Goal: Information Seeking & Learning: Learn about a topic

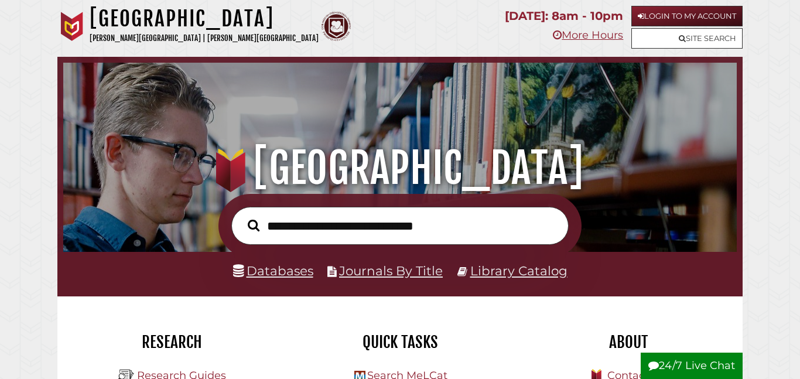
scroll to position [223, 668]
click at [695, 16] on link "Login to My Account" at bounding box center [687, 16] width 111 height 21
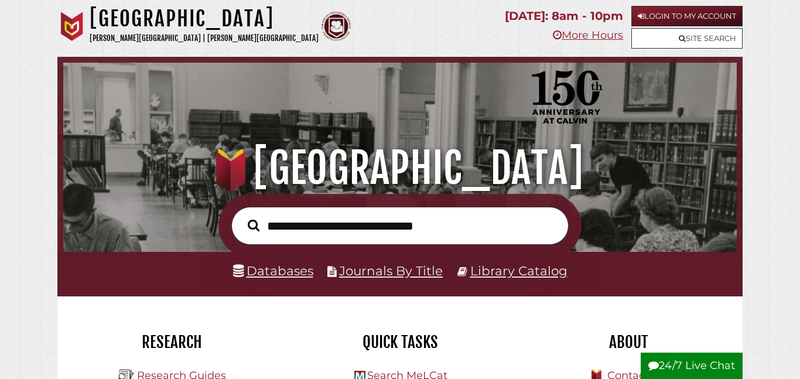
scroll to position [223, 668]
click at [663, 19] on link "Login to My Account" at bounding box center [687, 16] width 111 height 21
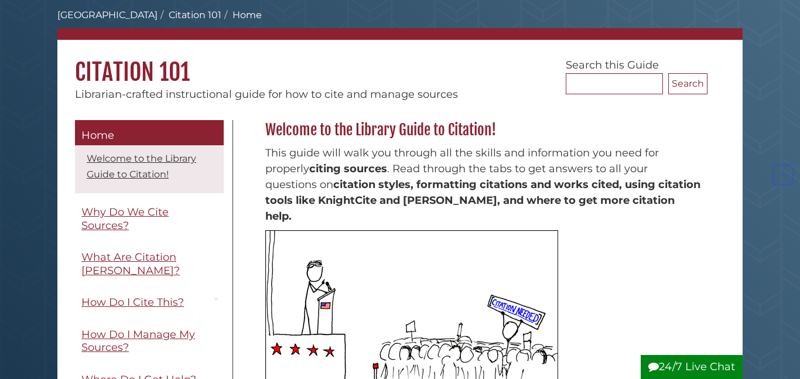
scroll to position [58, 0]
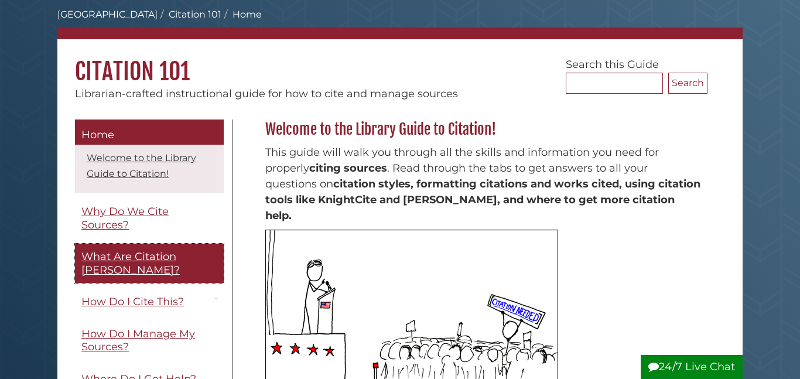
click at [147, 262] on span "What Are Citation [PERSON_NAME]?" at bounding box center [130, 263] width 98 height 26
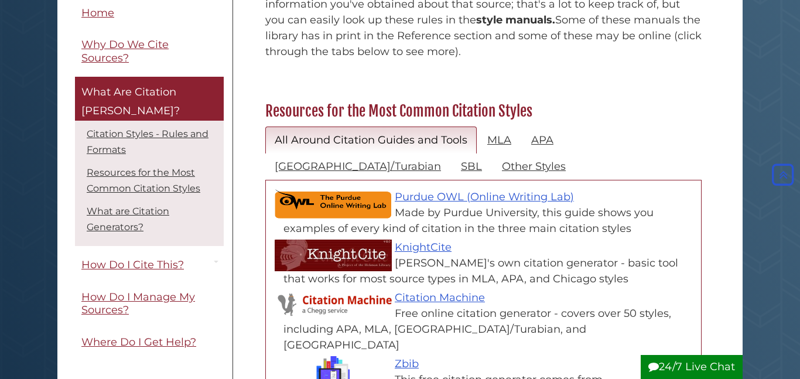
scroll to position [487, 0]
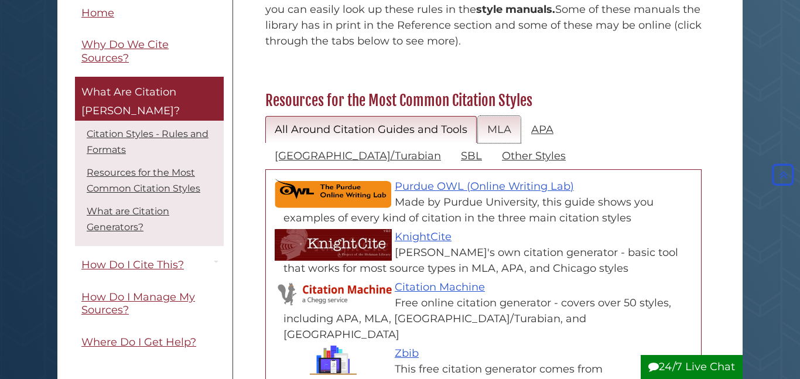
click at [499, 116] on link "MLA" at bounding box center [499, 130] width 43 height 28
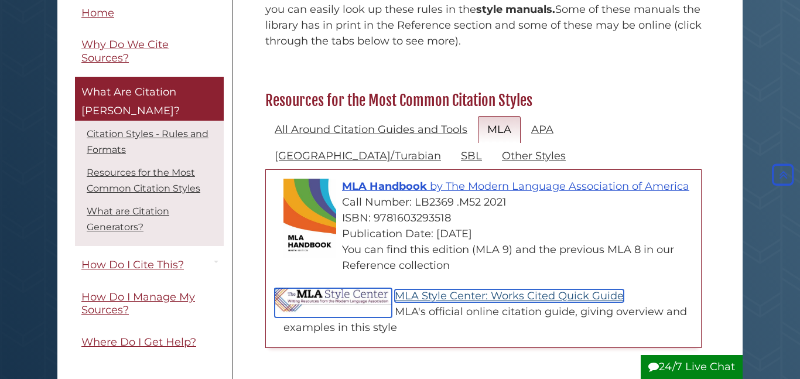
click at [518, 289] on link "MLA Style Center: Works Cited Quick Guide" at bounding box center [509, 295] width 229 height 13
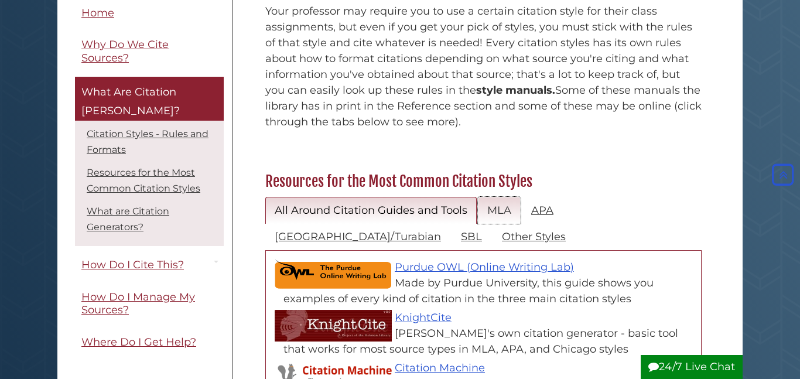
click at [496, 197] on link "MLA" at bounding box center [499, 211] width 43 height 28
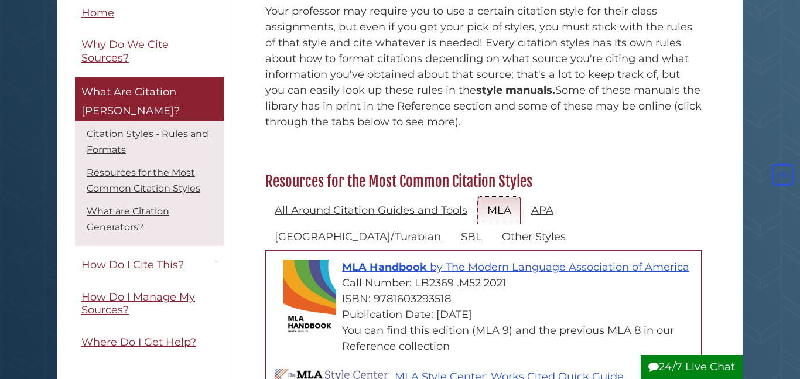
scroll to position [407, 0]
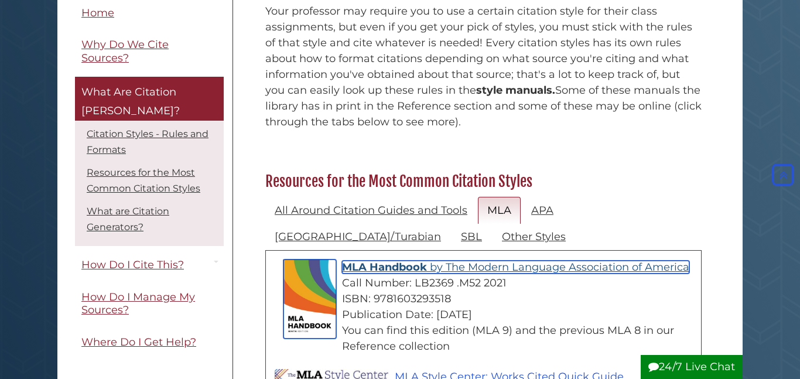
click at [443, 261] on span "by" at bounding box center [436, 267] width 13 height 13
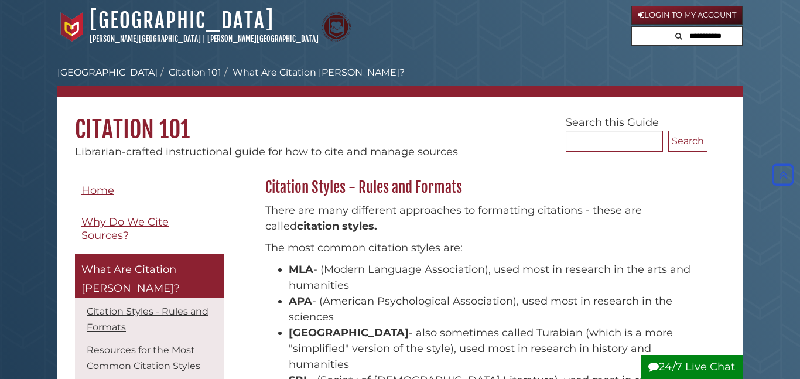
scroll to position [405, 0]
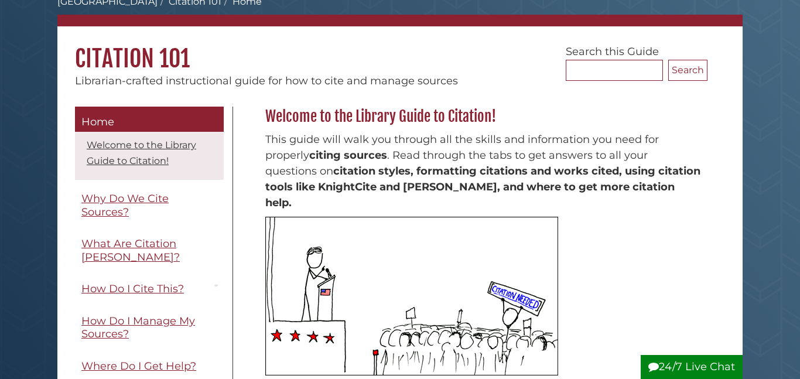
scroll to position [71, 0]
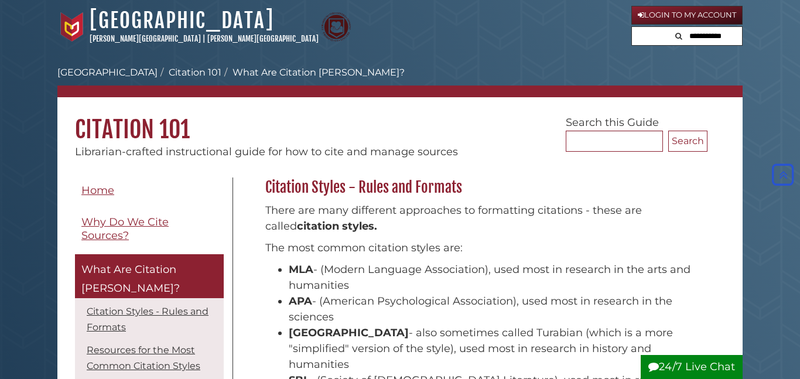
scroll to position [404, 0]
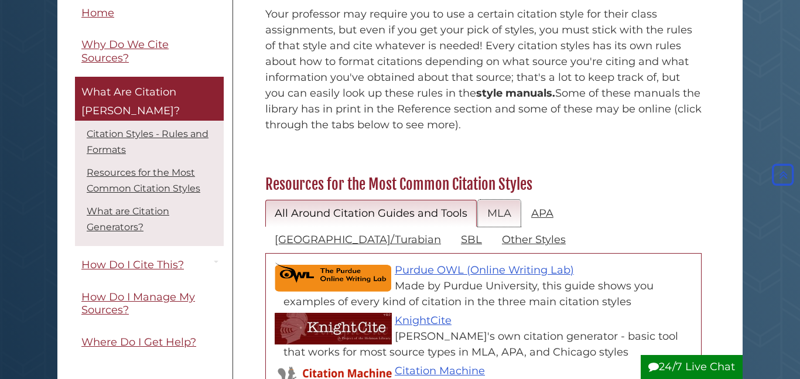
click at [494, 200] on link "MLA" at bounding box center [499, 214] width 43 height 28
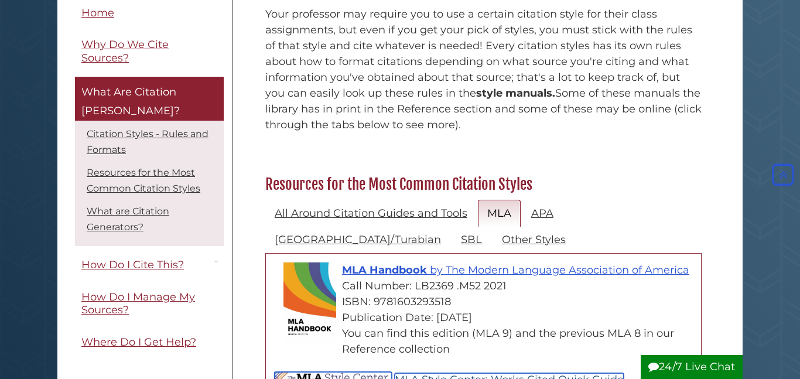
click at [466, 373] on link "MLA Style Center: Works Cited Quick Guide" at bounding box center [509, 379] width 229 height 13
